Goal: Information Seeking & Learning: Check status

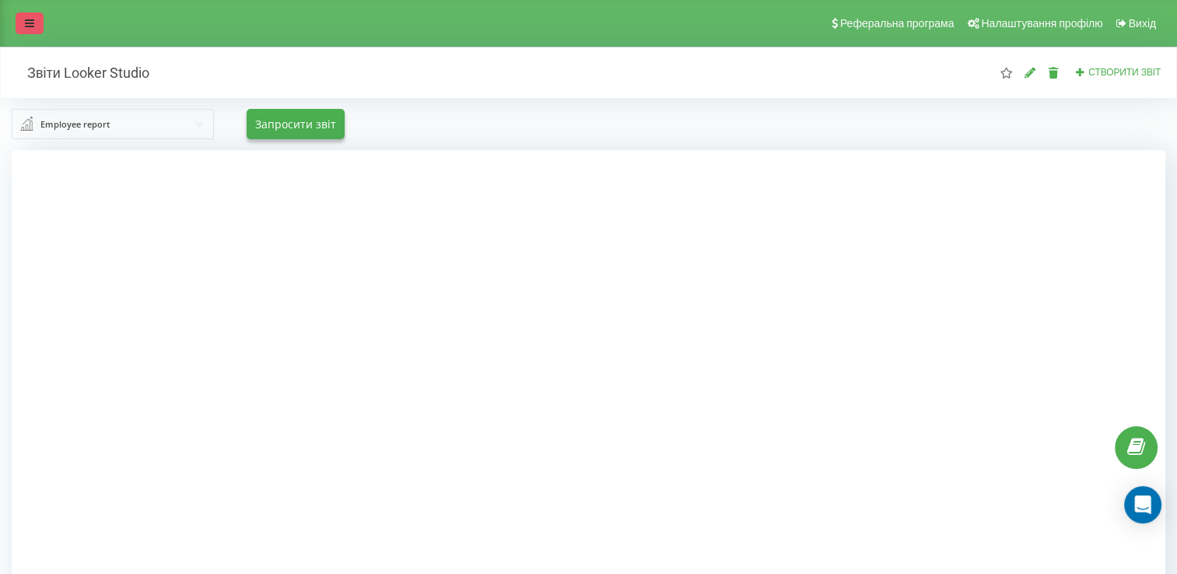
click at [29, 23] on icon at bounding box center [29, 23] width 9 height 11
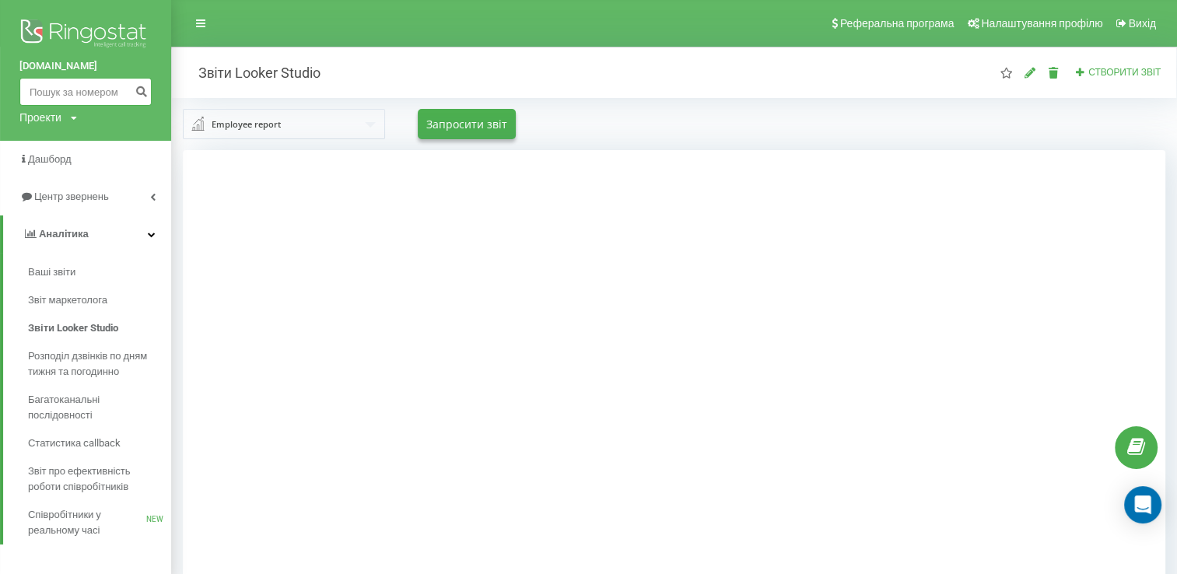
click at [65, 88] on input at bounding box center [85, 92] width 132 height 28
paste input "380507005539"
type input "380507005539"
click at [146, 93] on icon "submit" at bounding box center [141, 89] width 13 height 9
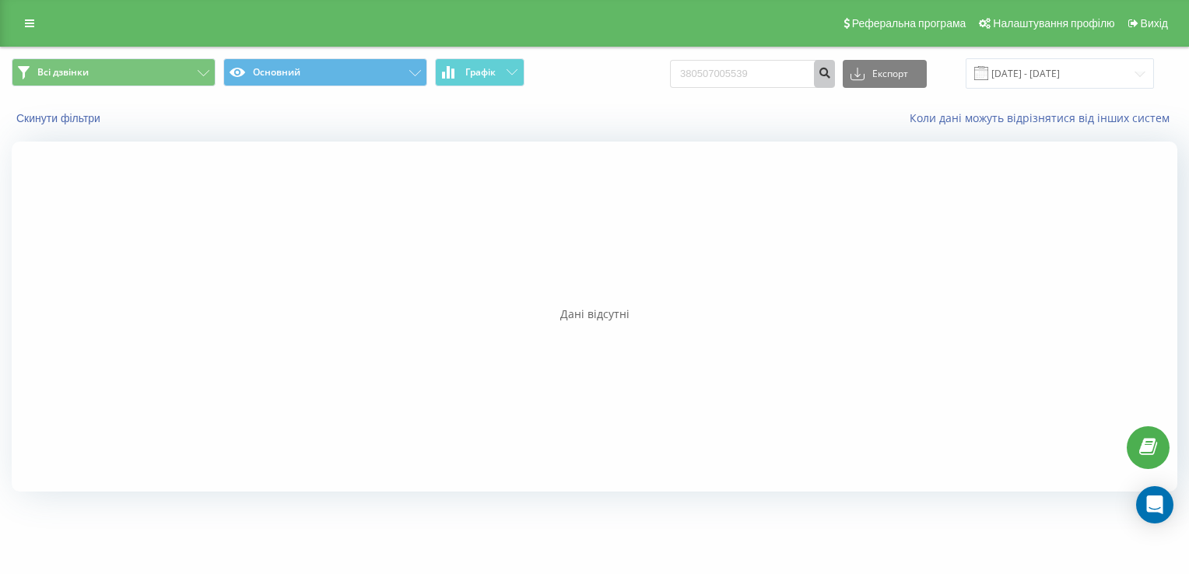
click at [831, 72] on icon "submit" at bounding box center [824, 70] width 13 height 9
